Goal: Information Seeking & Learning: Learn about a topic

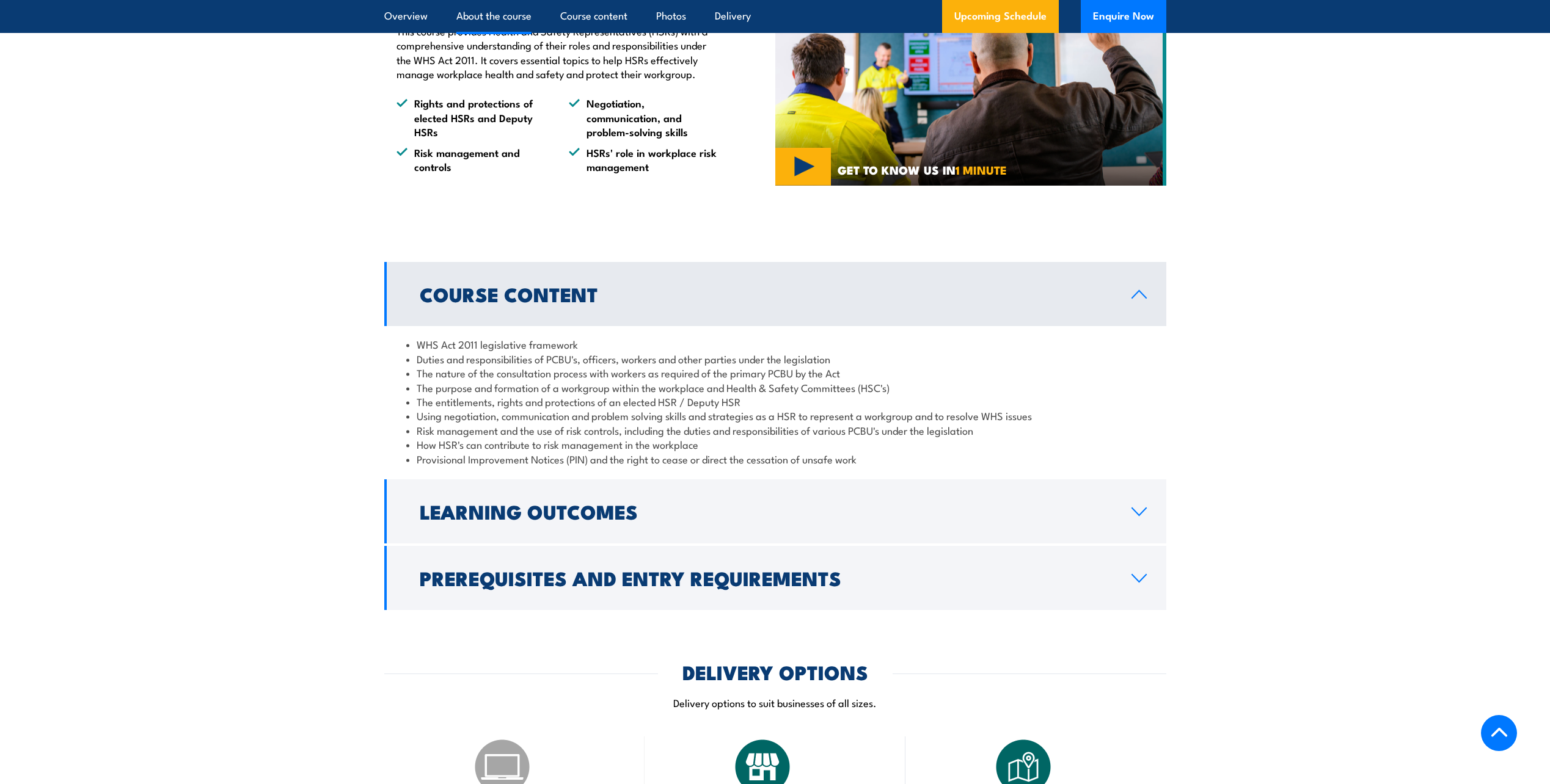
scroll to position [977, 0]
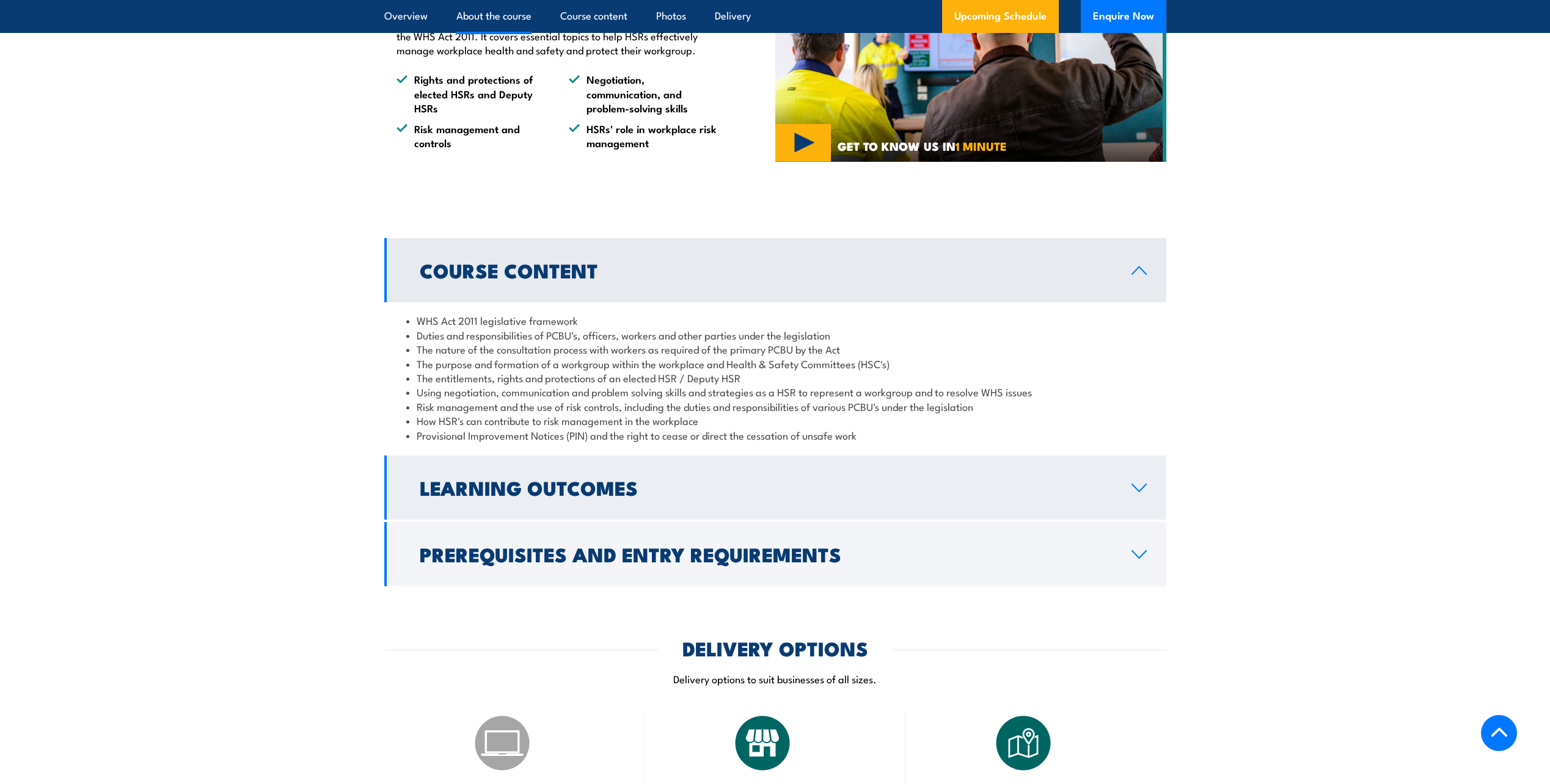
click at [794, 516] on link "Learning Outcomes" at bounding box center [775, 488] width 782 height 64
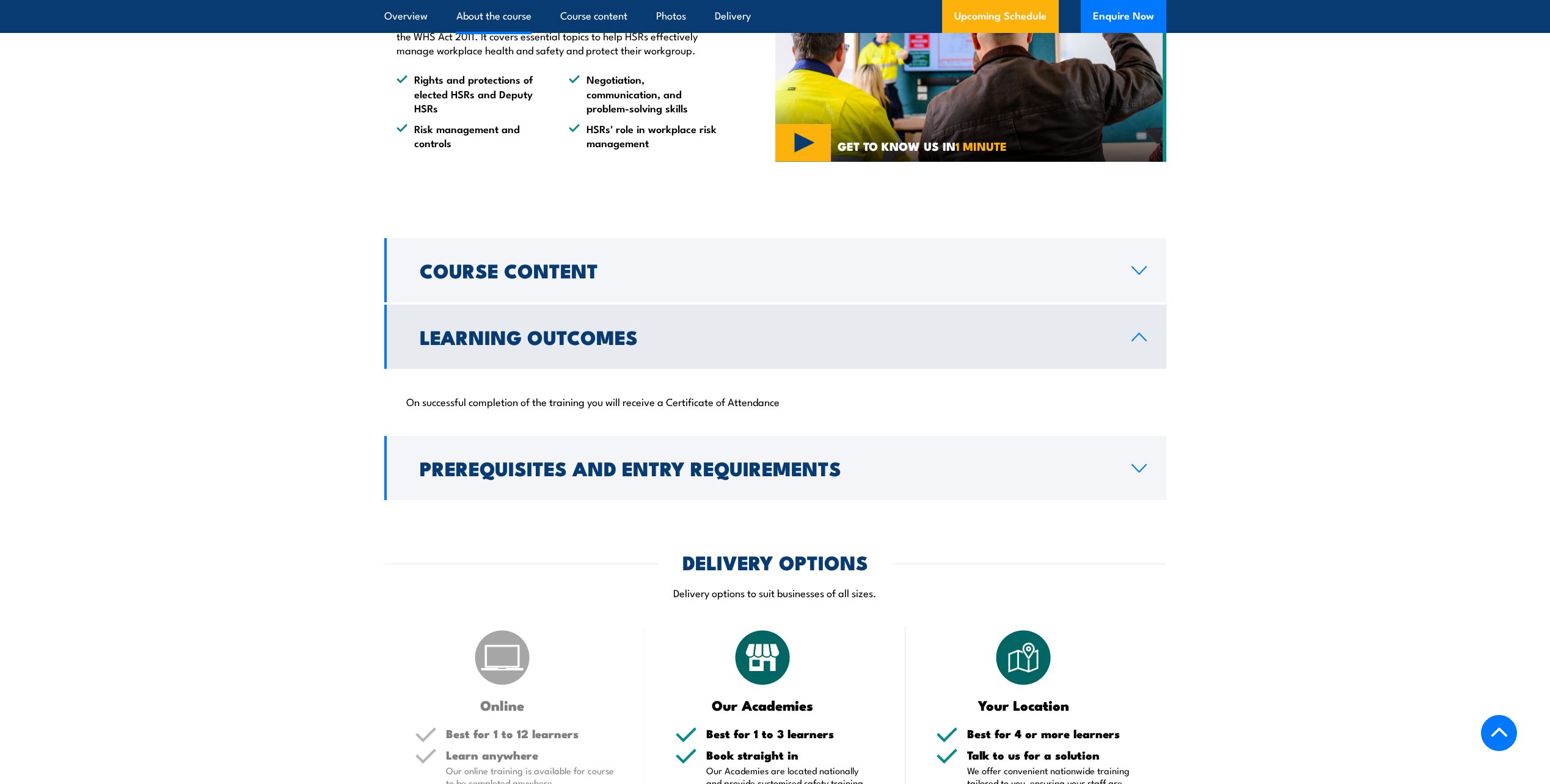
click at [788, 315] on link "Learning Outcomes" at bounding box center [775, 337] width 782 height 64
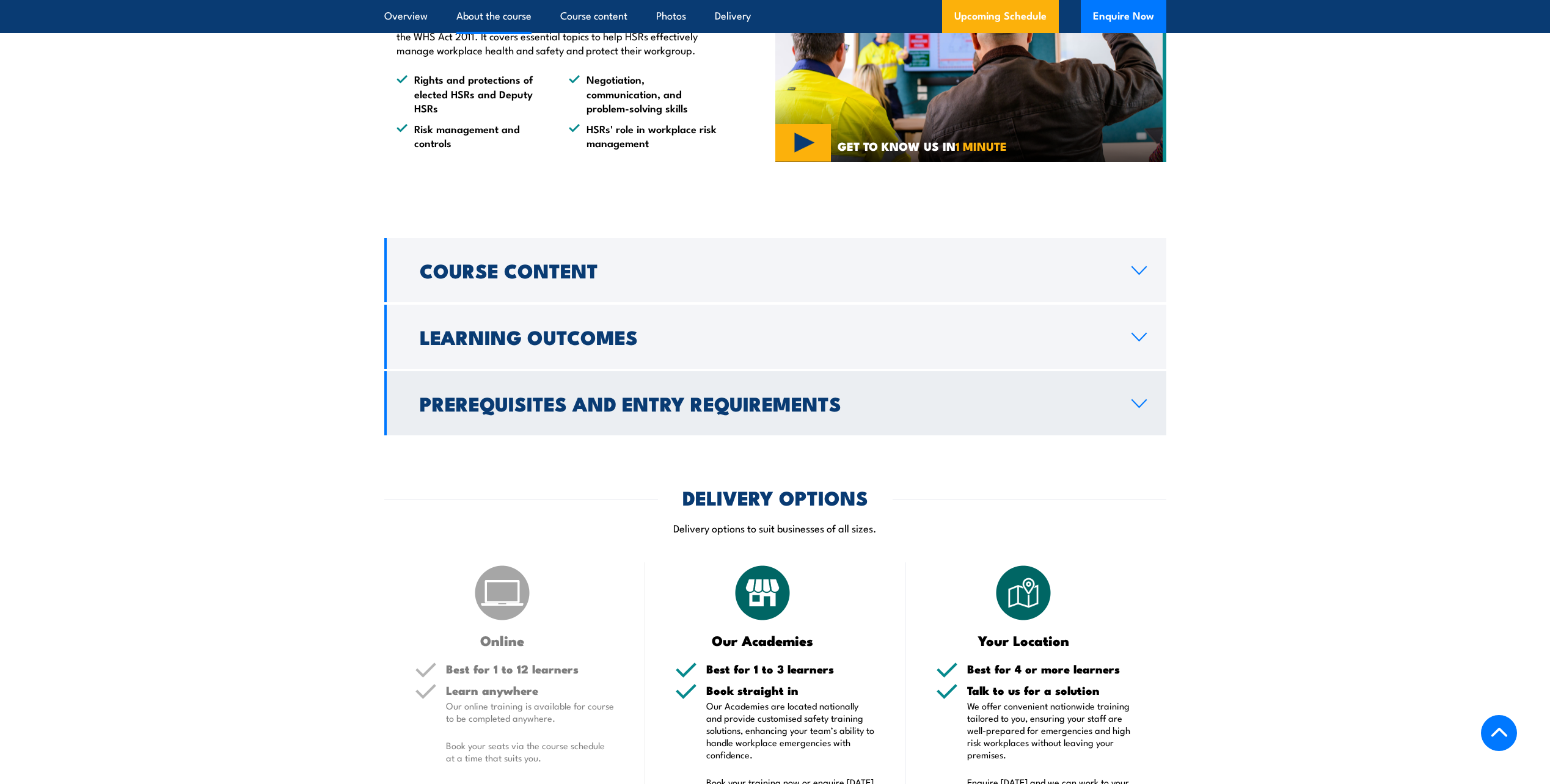
click at [748, 398] on h2 "Prerequisites and Entry Requirements" at bounding box center [766, 403] width 693 height 18
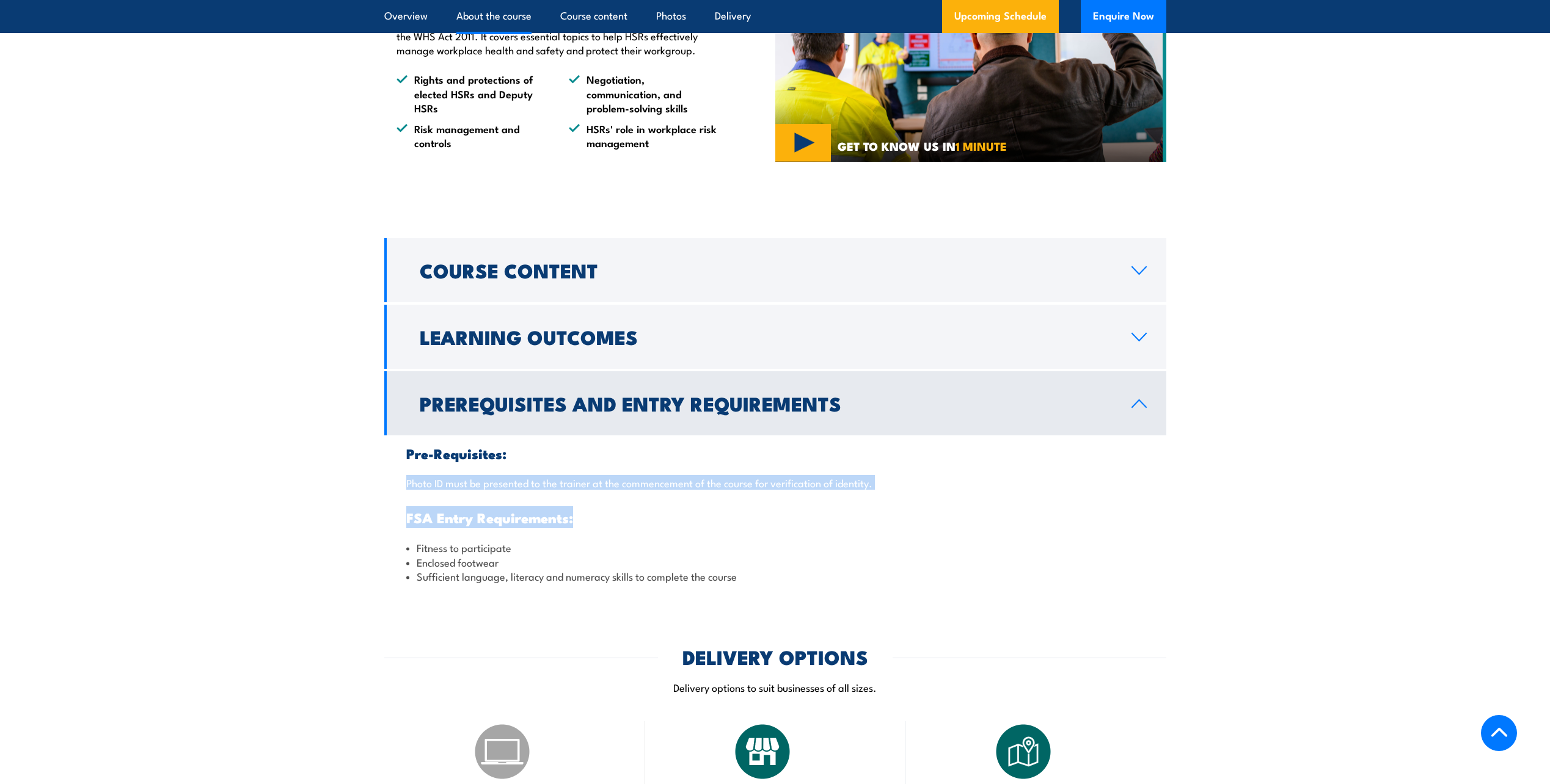
drag, startPoint x: 402, startPoint y: 481, endPoint x: 977, endPoint y: 504, distance: 575.5
click at [977, 504] on div "Pre-Requisites: Photo ID must be presented to the trainer at the commencement o…" at bounding box center [775, 514] width 782 height 159
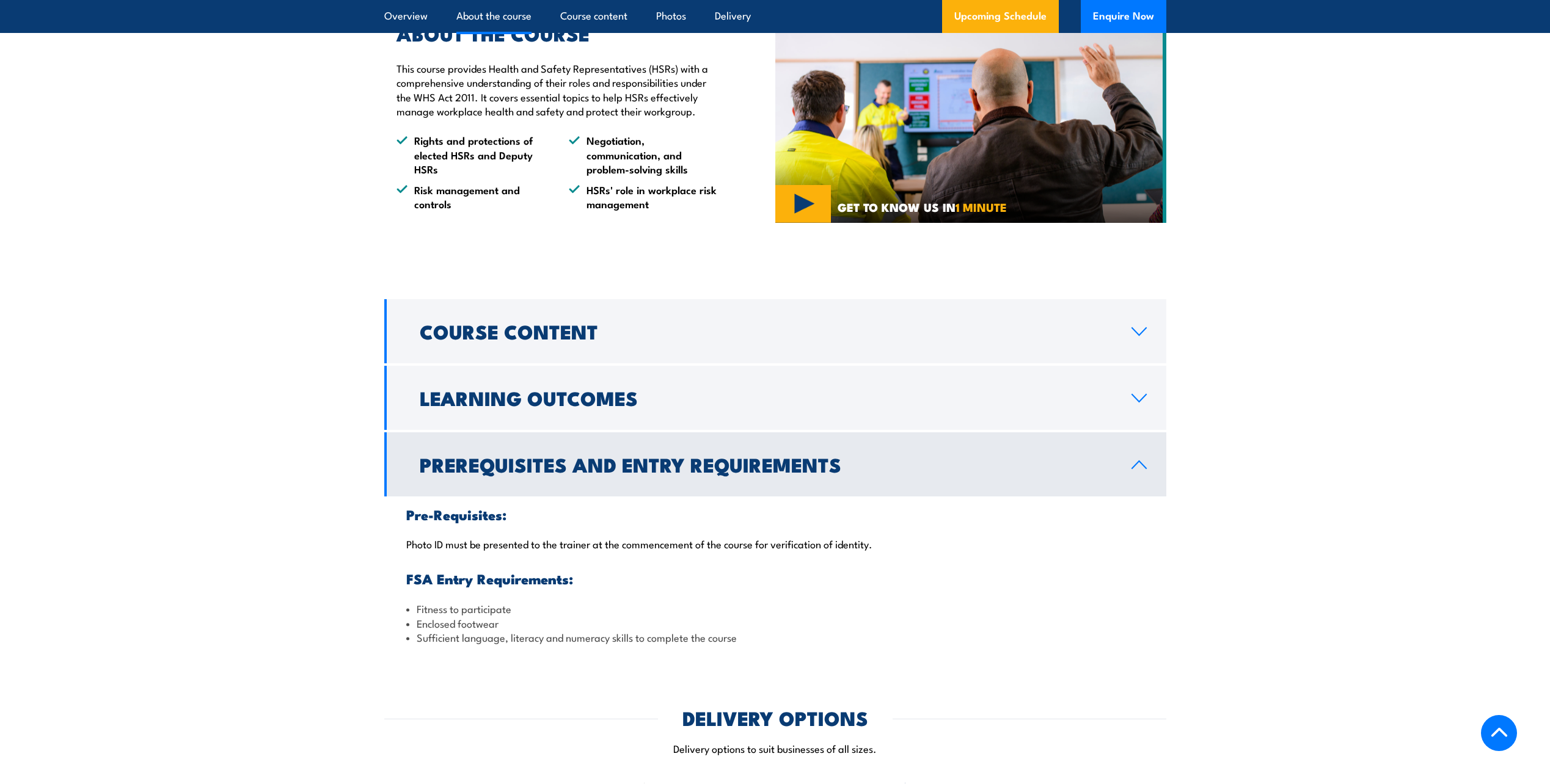
scroll to position [1283, 0]
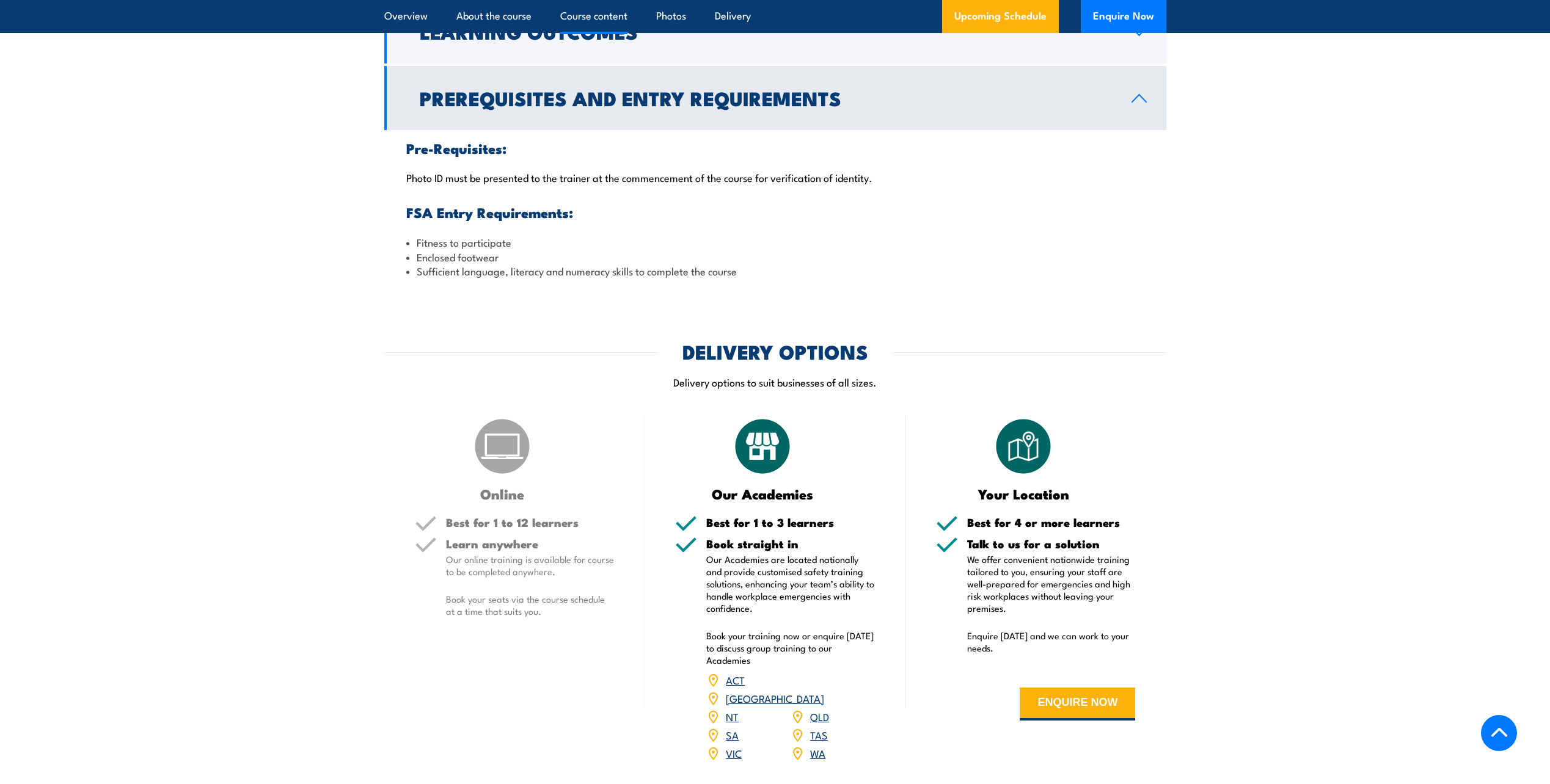
click at [822, 746] on link "WA" at bounding box center [818, 753] width 16 height 15
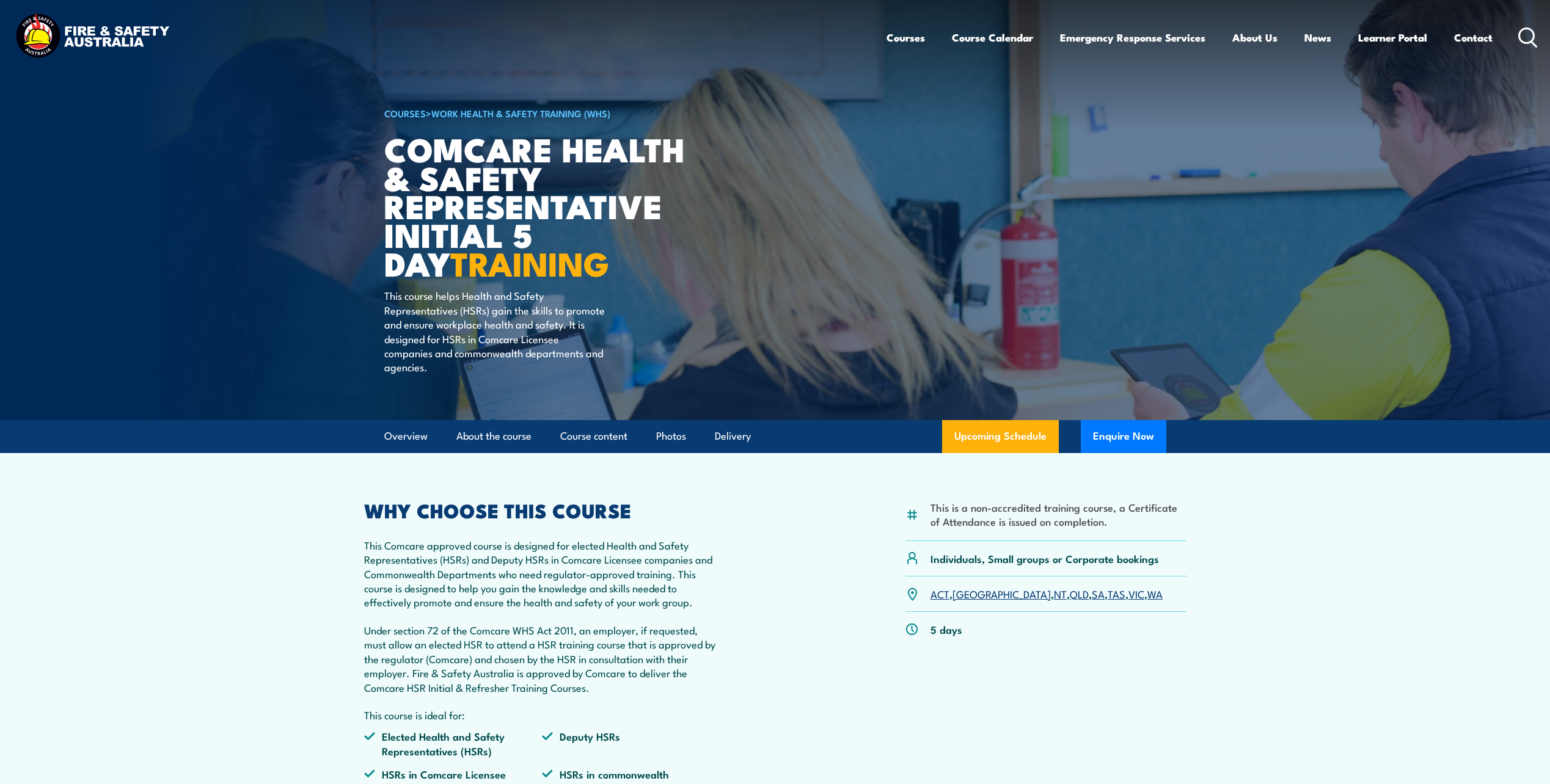
drag, startPoint x: 1109, startPoint y: 597, endPoint x: 1158, endPoint y: 330, distance: 271.5
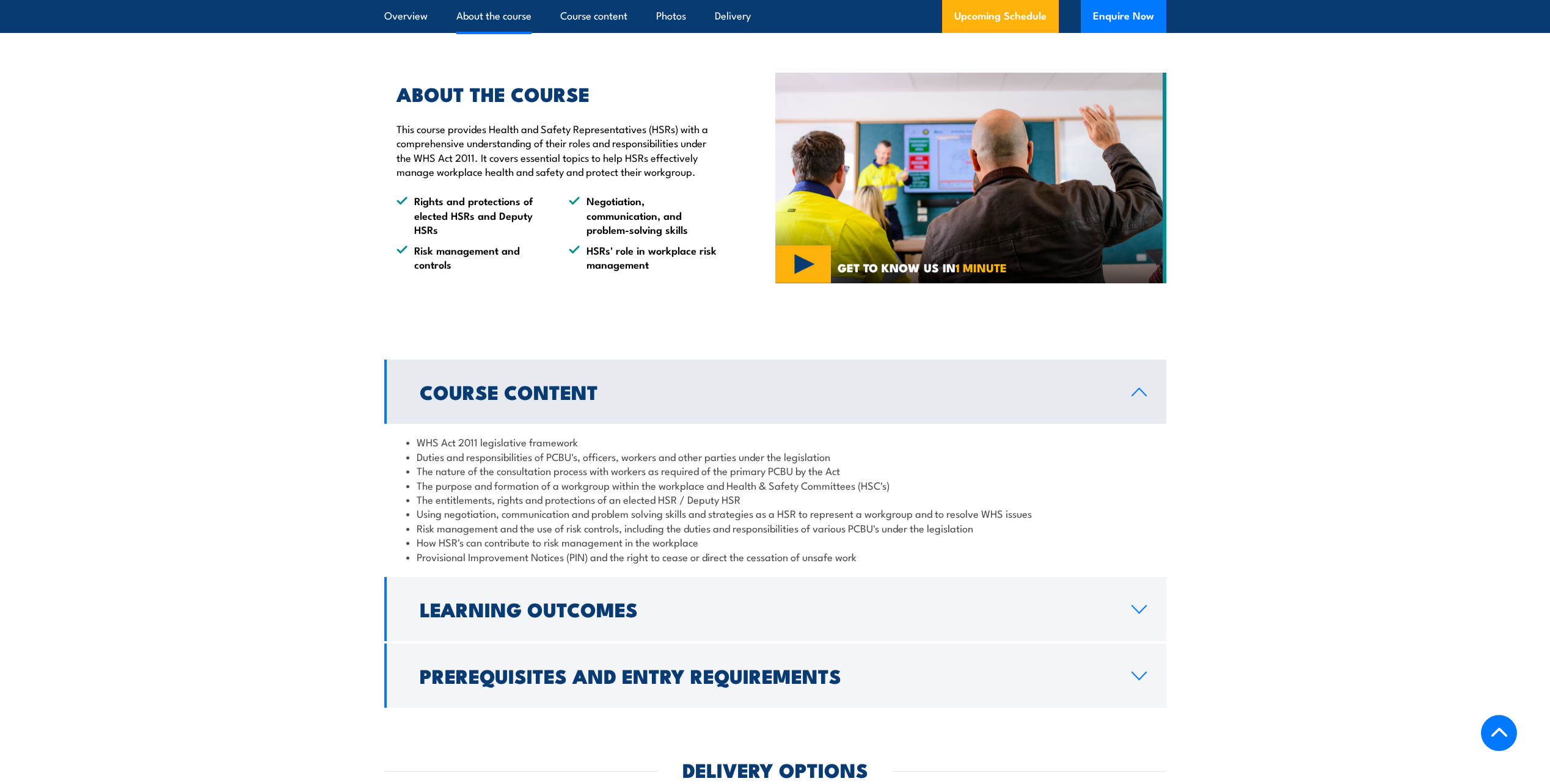
scroll to position [977, 0]
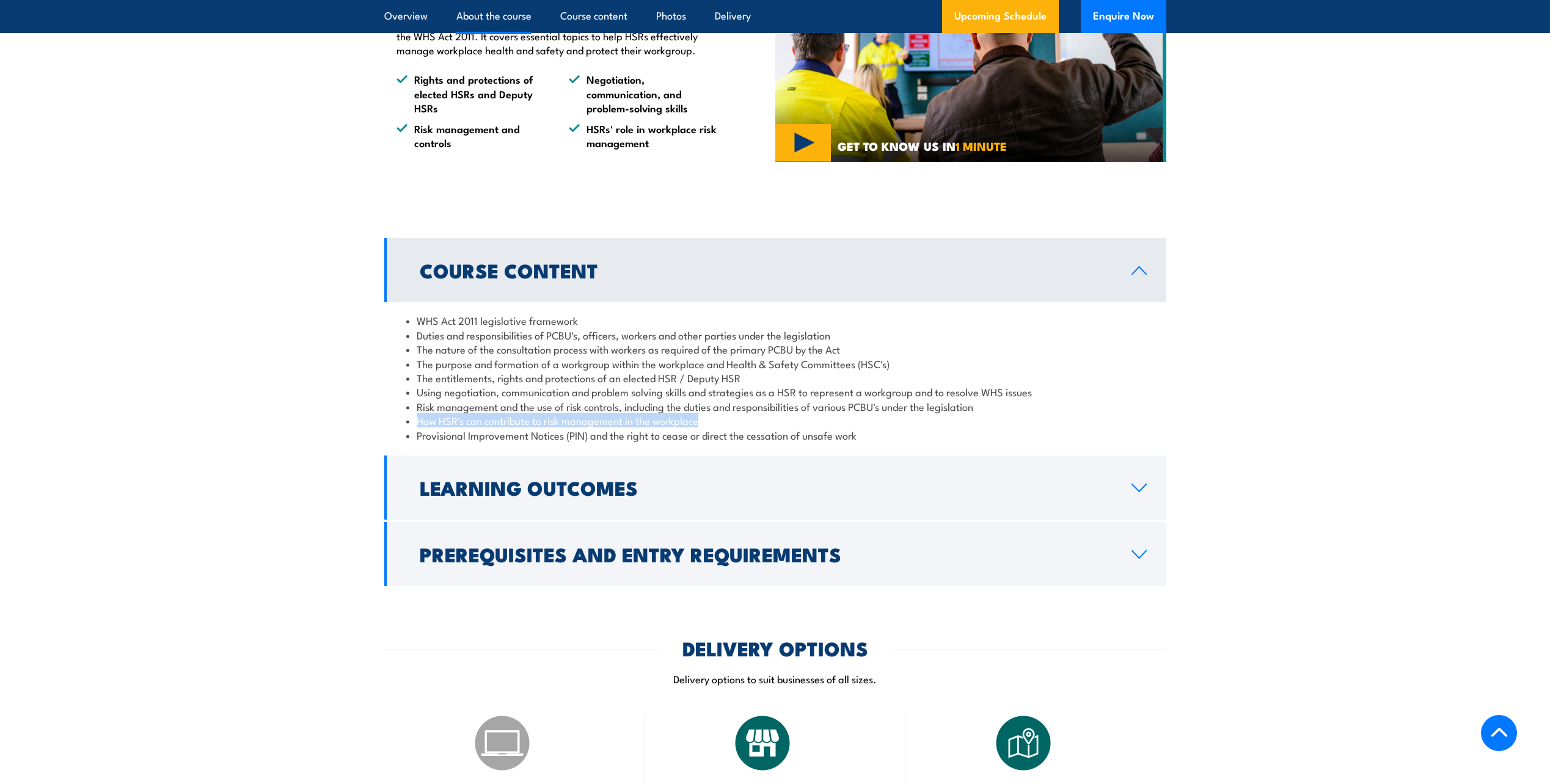
drag, startPoint x: 415, startPoint y: 423, endPoint x: 705, endPoint y: 423, distance: 290.0
click at [705, 423] on li "How HSR's can contribute to risk management in the workplace" at bounding box center [775, 421] width 738 height 14
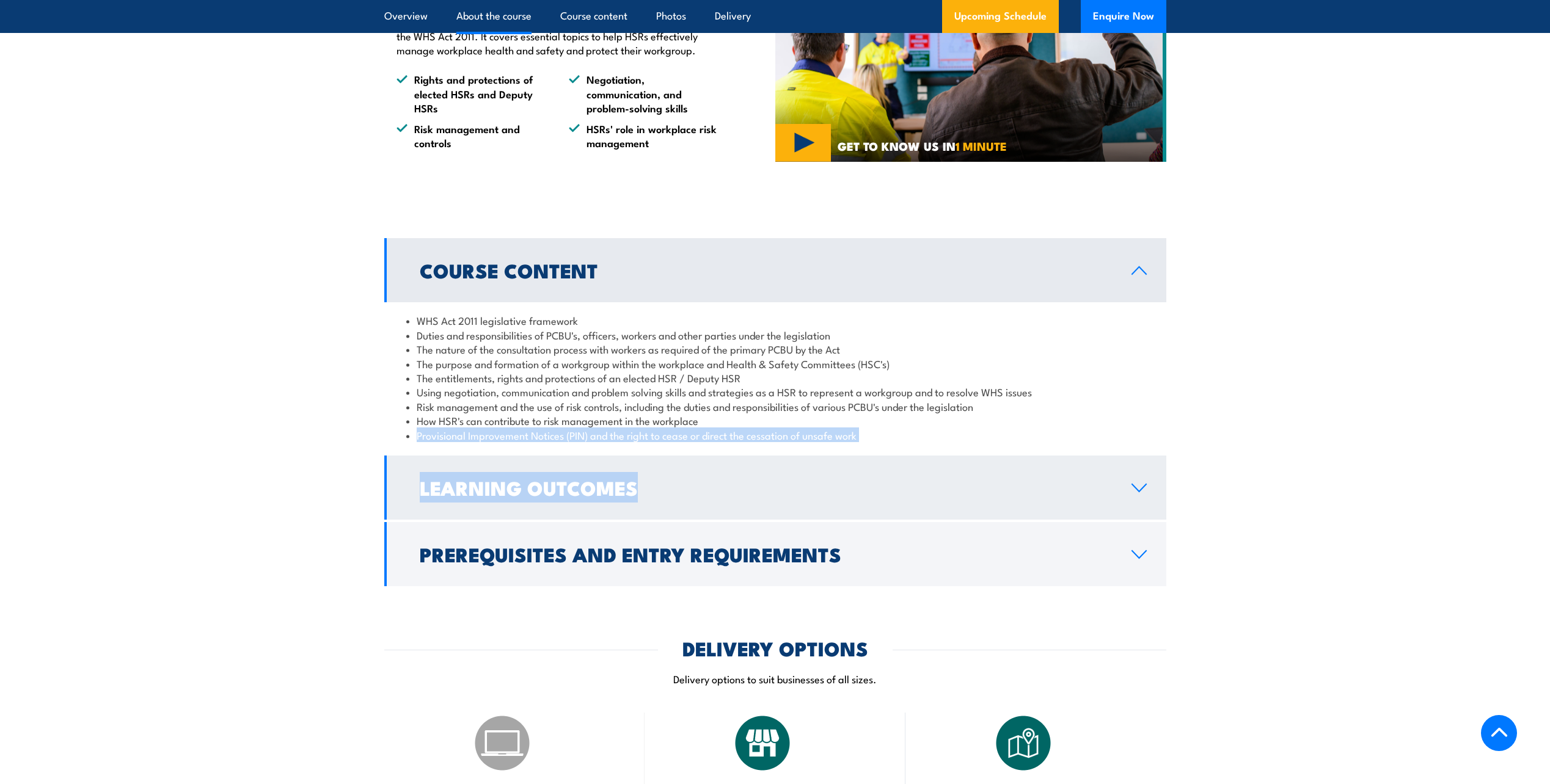
drag, startPoint x: 412, startPoint y: 440, endPoint x: 951, endPoint y: 472, distance: 539.9
click at [951, 472] on div "Course Content WHS Act 2011 legislative framework Duties and responsibilities o…" at bounding box center [775, 412] width 782 height 348
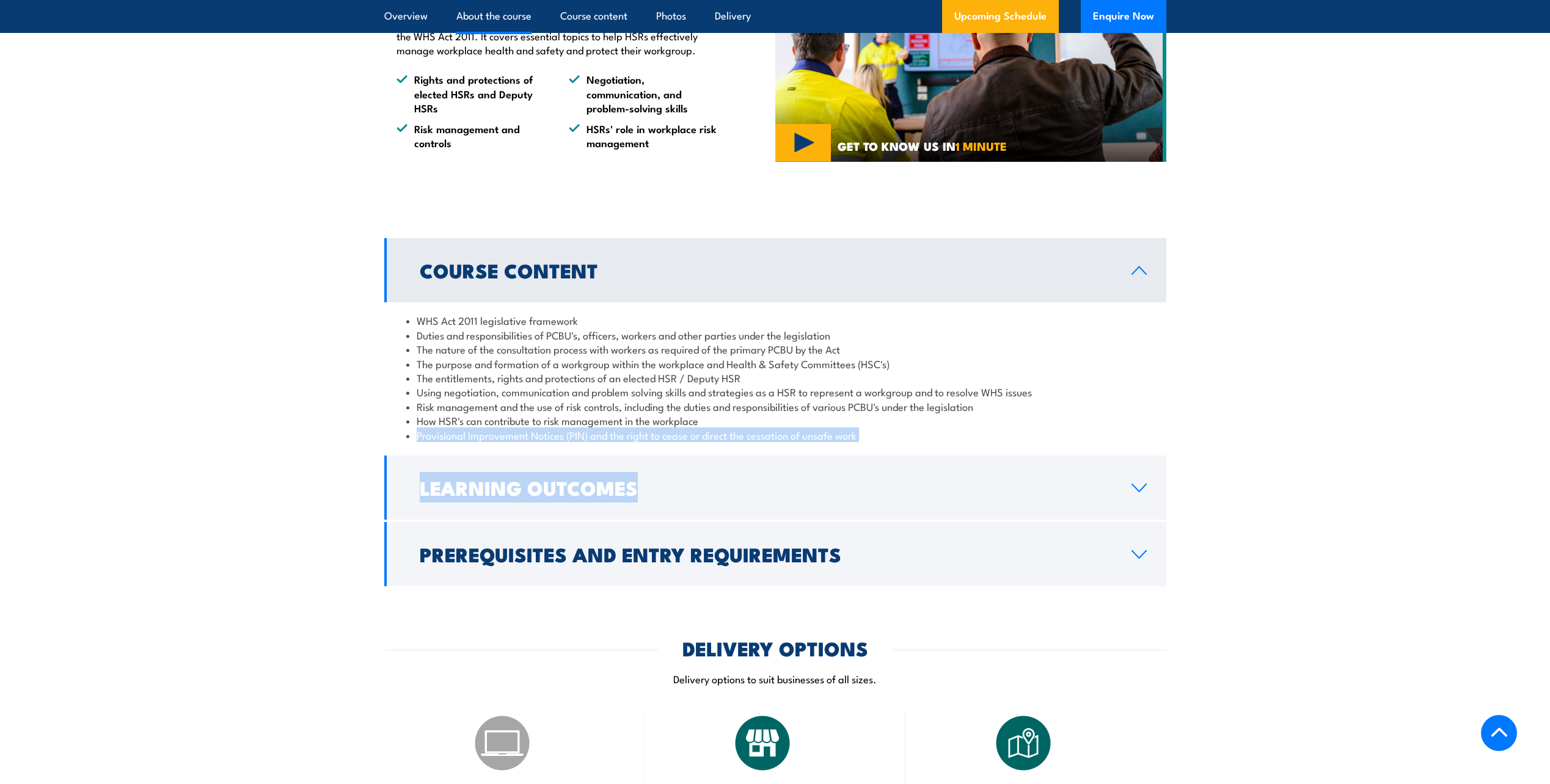
drag, startPoint x: 951, startPoint y: 472, endPoint x: 913, endPoint y: 436, distance: 52.3
click at [913, 436] on li "Provisional Improvement Notices (PIN) and the right to cease or direct the cess…" at bounding box center [775, 435] width 738 height 14
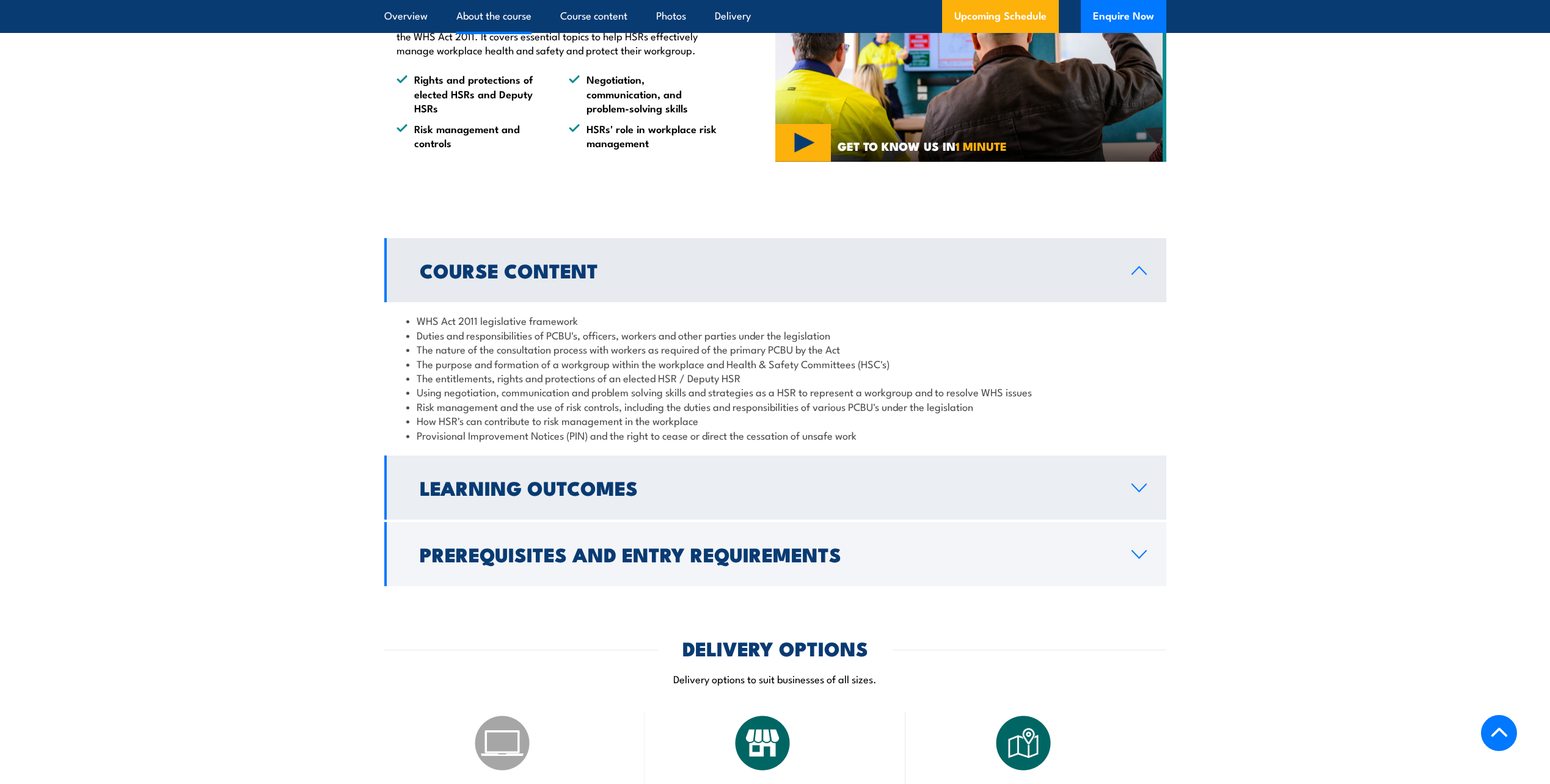
click at [875, 489] on h2 "Learning Outcomes" at bounding box center [766, 488] width 693 height 18
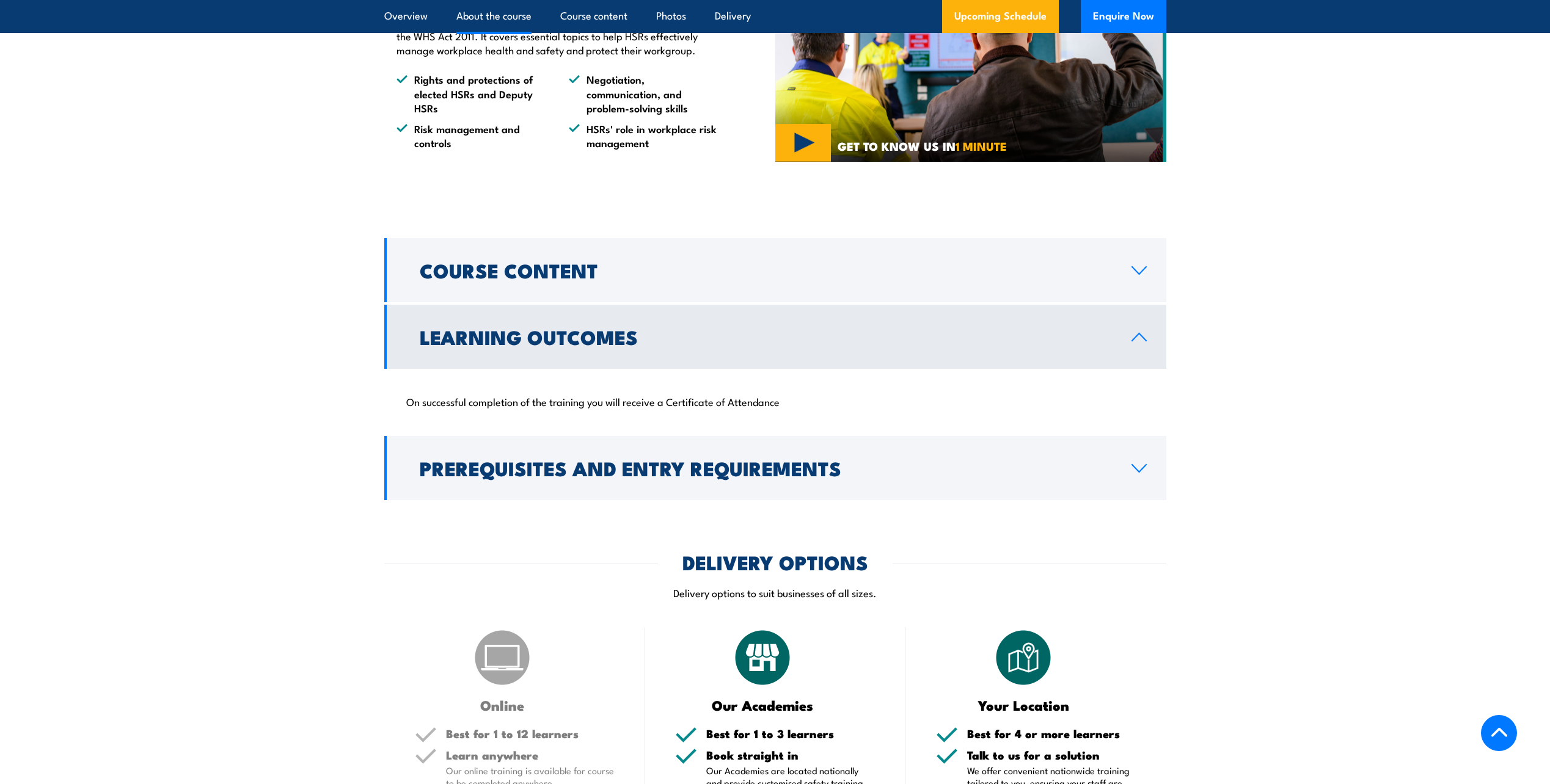
click at [884, 356] on link "Learning Outcomes" at bounding box center [775, 337] width 782 height 64
